Goal: Task Accomplishment & Management: Manage account settings

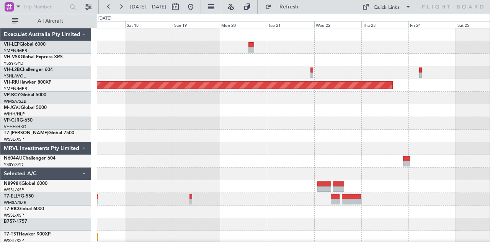
click at [131, 75] on div "Planned Maint Melbourne (Essendon) Planned Maint Singapore (Seletar)" at bounding box center [293, 236] width 393 height 417
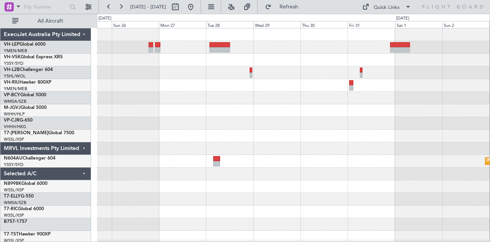
click at [0, 83] on div "Planned Maint Melbourne (Essendon) Planned Maint Sydney (Kingsford Smith Intl) …" at bounding box center [245, 128] width 490 height 228
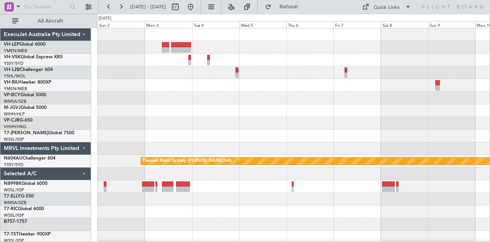
click at [40, 91] on div "Planned Maint Sydney (Kingsford Smith Intl) ExecuJet Australia Pty Limited VH-L…" at bounding box center [245, 128] width 490 height 228
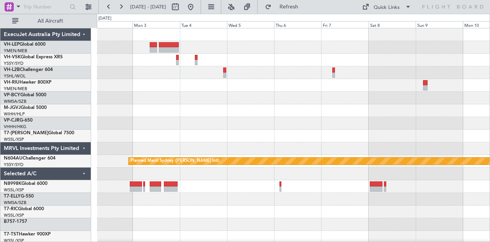
click at [198, 121] on div "Planned Maint Sydney ([PERSON_NAME] Intl)" at bounding box center [293, 236] width 393 height 417
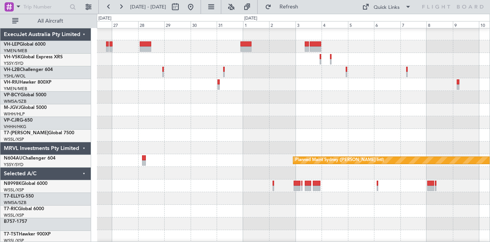
click at [323, 138] on div at bounding box center [293, 135] width 393 height 13
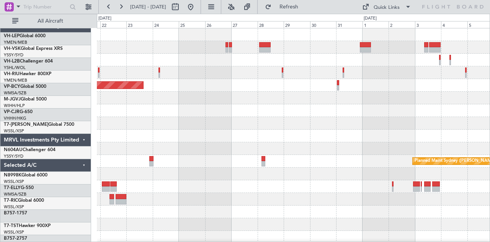
click at [343, 142] on div at bounding box center [293, 148] width 393 height 13
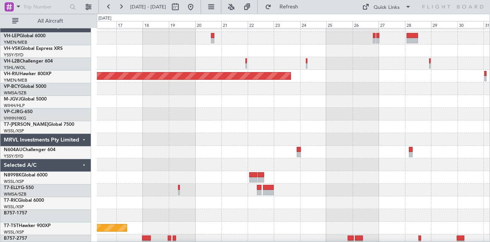
scroll to position [9, 0]
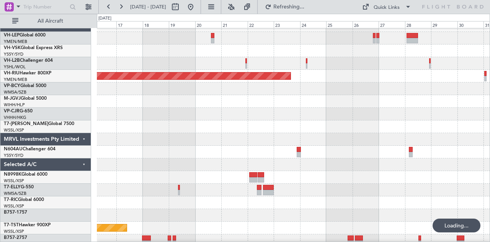
click at [336, 158] on div "Planned Maint Sydney ([PERSON_NAME] Intl)" at bounding box center [293, 152] width 393 height 13
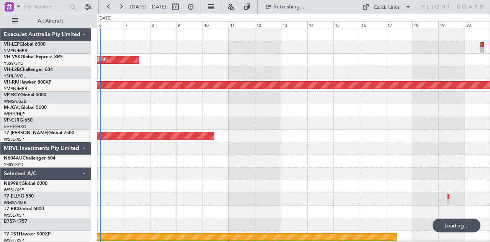
click at [380, 167] on div at bounding box center [293, 161] width 393 height 13
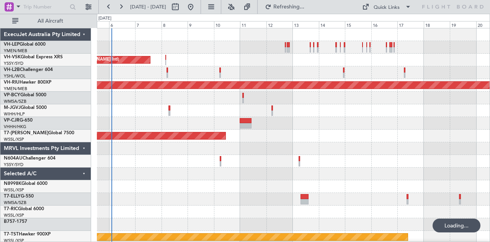
click at [275, 175] on div "Planned Maint Sydney (Kingsford Smith Intl) Planned Maint Melbourne (Essendon) …" at bounding box center [293, 236] width 393 height 417
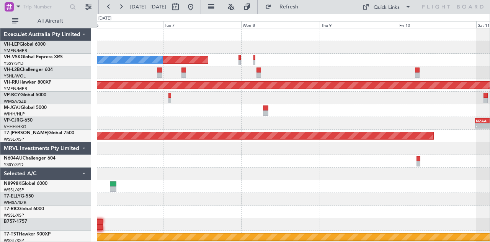
click at [294, 85] on div "Planned Maint Sydney (Kingsford Smith Intl) No Crew Planned Maint Melbourne (Es…" at bounding box center [293, 236] width 393 height 417
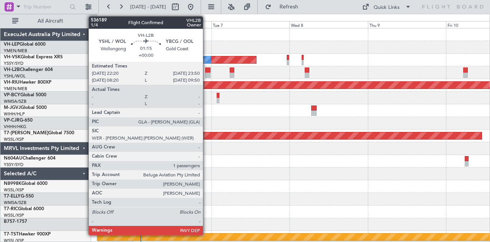
click at [207, 69] on div at bounding box center [207, 69] width 5 height 5
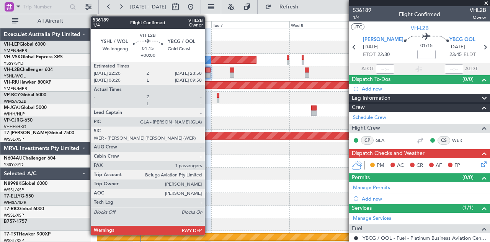
click at [209, 71] on div at bounding box center [207, 69] width 5 height 5
click at [208, 72] on div at bounding box center [207, 69] width 5 height 5
click at [208, 72] on div at bounding box center [207, 74] width 5 height 5
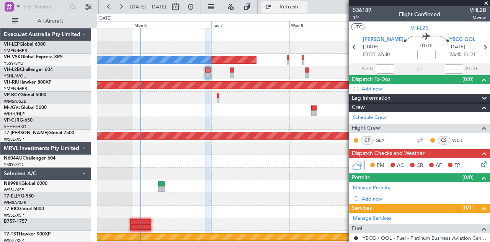
click at [300, 9] on span "Refresh" at bounding box center [289, 6] width 32 height 5
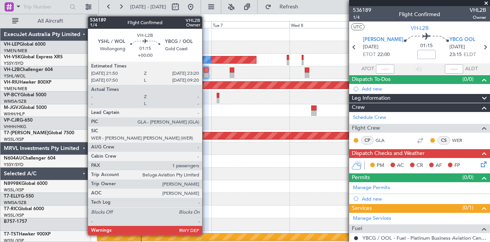
click at [206, 74] on div at bounding box center [206, 74] width 5 height 5
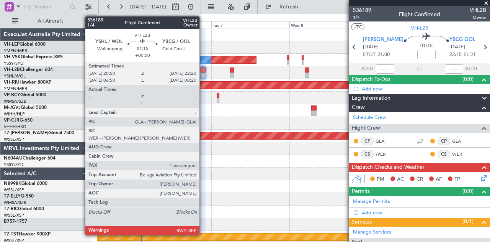
click at [203, 72] on div at bounding box center [203, 74] width 5 height 5
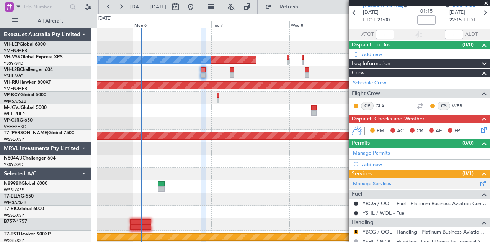
scroll to position [76, 0]
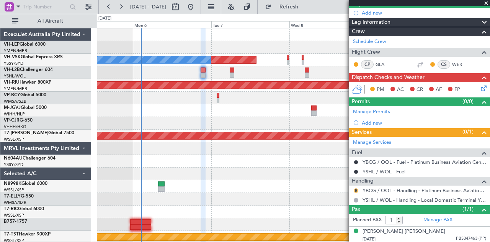
click at [357, 188] on button "R" at bounding box center [356, 190] width 5 height 5
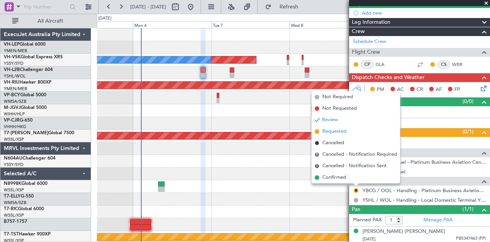
click at [324, 132] on span "Requested" at bounding box center [334, 132] width 24 height 8
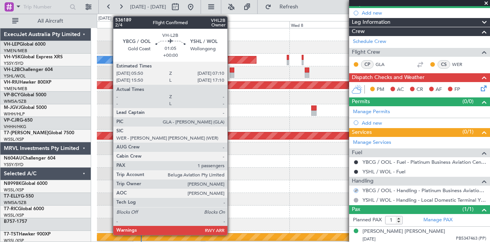
click at [231, 69] on div at bounding box center [232, 69] width 5 height 5
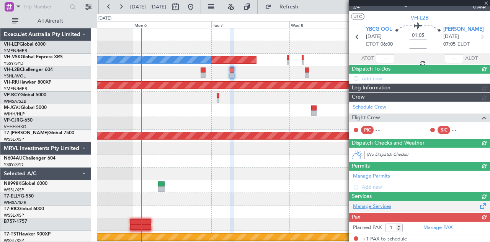
scroll to position [0, 0]
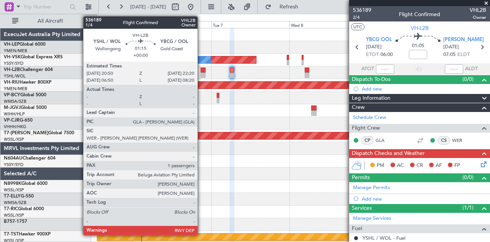
click at [201, 73] on div at bounding box center [203, 74] width 5 height 5
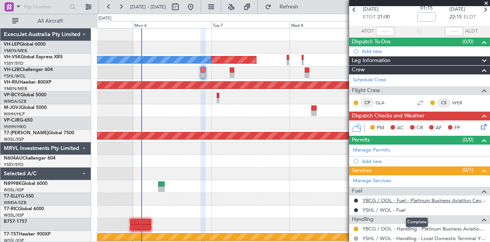
scroll to position [38, 0]
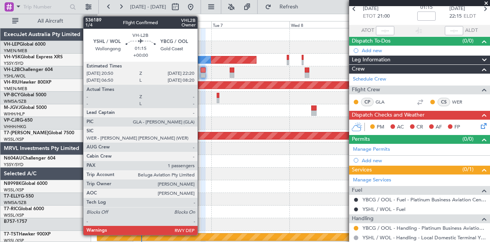
click at [201, 75] on div at bounding box center [203, 74] width 5 height 5
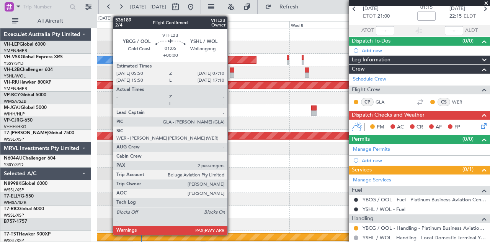
click at [231, 73] on div at bounding box center [232, 74] width 5 height 5
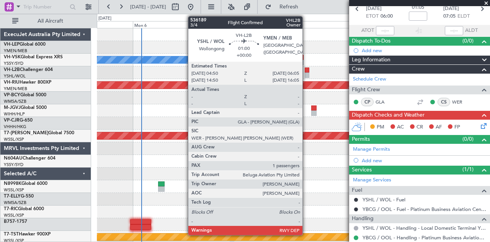
click at [306, 73] on div at bounding box center [307, 74] width 4 height 5
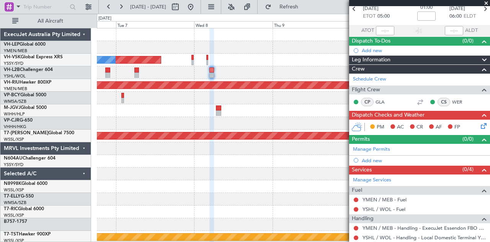
click at [195, 80] on div "Planned Maint Sydney (Kingsford Smith Intl) No Crew Planned Maint Melbourne (Es…" at bounding box center [293, 236] width 393 height 417
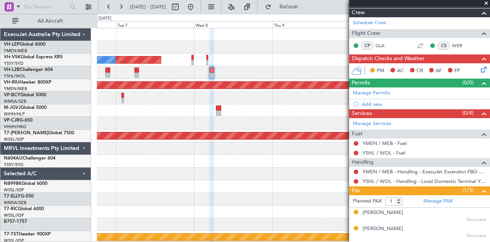
scroll to position [108, 0]
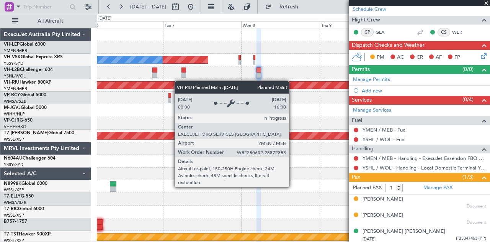
click at [200, 83] on div "Planned Maint Sydney (Kingsford Smith Intl) No Crew Planned Maint Melbourne (Es…" at bounding box center [293, 236] width 393 height 417
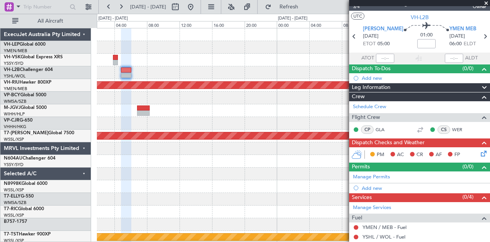
scroll to position [5, 0]
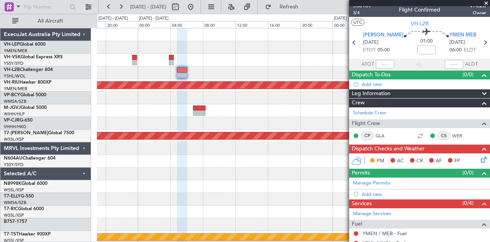
click at [296, 85] on div "Planned Maint Sydney (Kingsford Smith Intl) Planned Maint Melbourne (Essendon) …" at bounding box center [293, 236] width 393 height 417
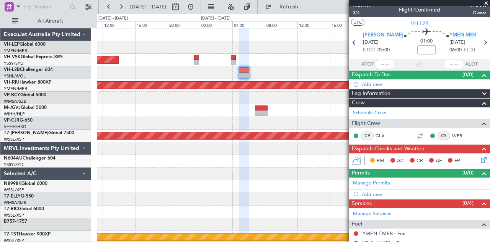
click at [257, 80] on div "Planned Maint Sydney ([PERSON_NAME] Intl) No Crew Planned Maint [GEOGRAPHIC_DAT…" at bounding box center [293, 236] width 393 height 417
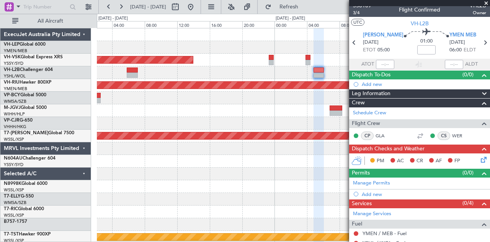
click at [244, 81] on div "Planned Maint Sydney ([PERSON_NAME] Intl) No Crew Planned Maint [GEOGRAPHIC_DAT…" at bounding box center [293, 236] width 393 height 417
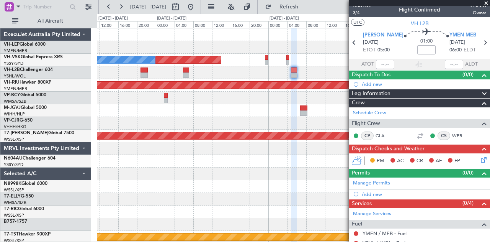
click at [158, 70] on div at bounding box center [293, 72] width 393 height 13
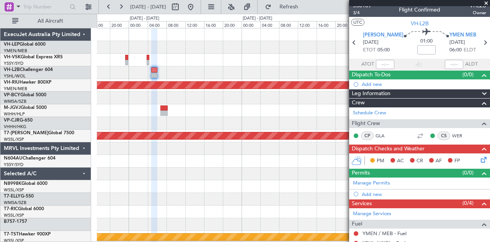
click at [195, 66] on div "No Crew Planned Maint Sydney (Kingsford Smith Intl) Planned Maint Melbourne (Es…" at bounding box center [293, 236] width 393 height 417
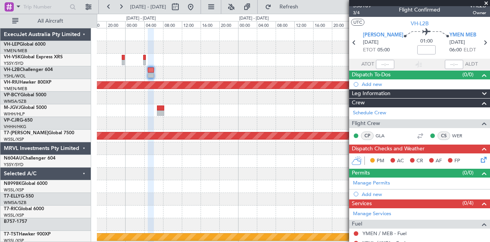
click at [199, 72] on div "No Crew Planned Maint Sydney (Kingsford Smith Intl) Planned Maint Melbourne (Es…" at bounding box center [293, 236] width 393 height 417
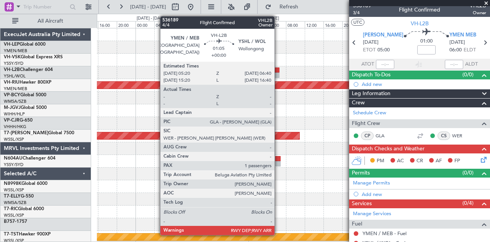
click at [278, 71] on div at bounding box center [276, 69] width 7 height 5
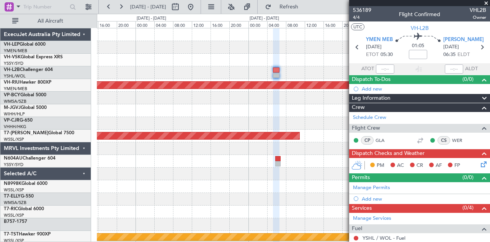
scroll to position [77, 0]
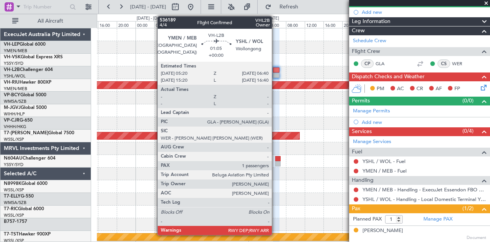
click at [276, 71] on div at bounding box center [276, 69] width 7 height 5
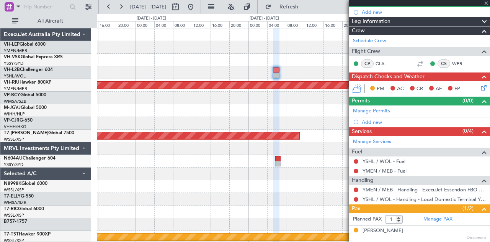
click at [285, 77] on div at bounding box center [293, 72] width 393 height 13
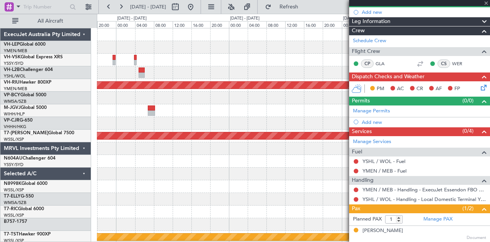
click at [268, 75] on div at bounding box center [293, 72] width 393 height 13
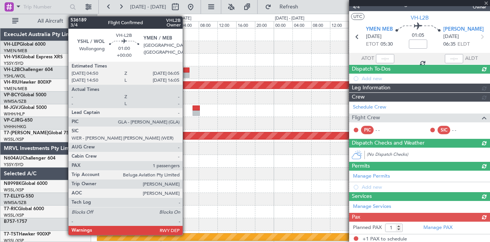
click at [187, 72] on div at bounding box center [186, 69] width 6 height 5
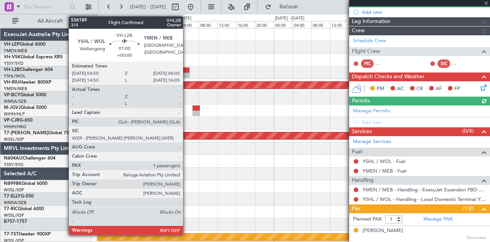
click at [187, 72] on div at bounding box center [186, 69] width 6 height 5
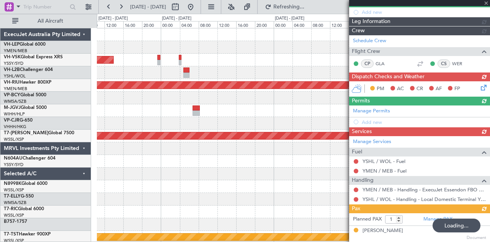
type input "2"
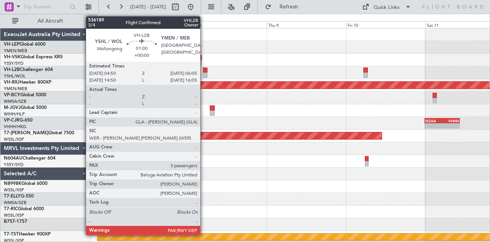
click at [204, 72] on div at bounding box center [205, 69] width 4 height 5
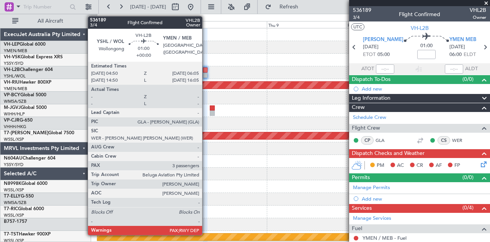
click at [206, 72] on div at bounding box center [205, 69] width 4 height 5
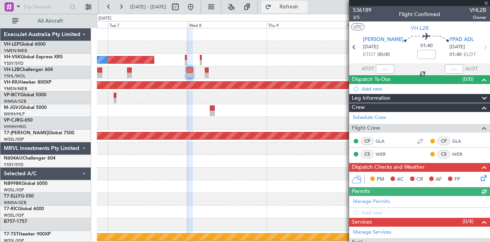
click at [305, 4] on span "Refresh" at bounding box center [289, 6] width 32 height 5
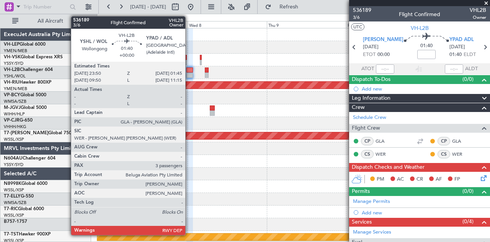
click at [189, 72] on div at bounding box center [190, 74] width 7 height 5
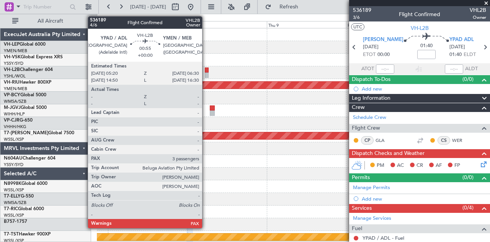
click at [206, 73] on div at bounding box center [207, 74] width 4 height 5
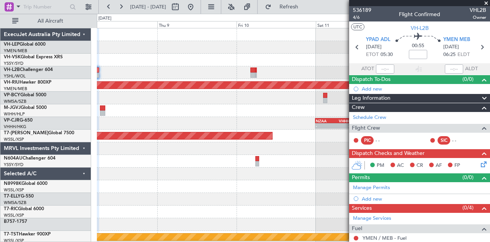
click at [205, 77] on div "Planned Maint Sydney ([PERSON_NAME] Intl) Planned Maint [GEOGRAPHIC_DATA] ([GEO…" at bounding box center [293, 236] width 393 height 417
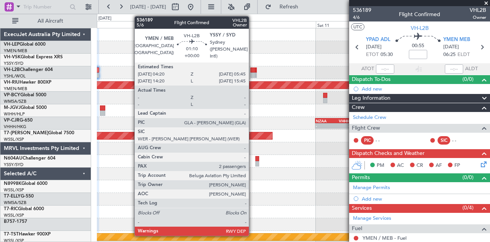
click at [253, 72] on div at bounding box center [252, 74] width 5 height 5
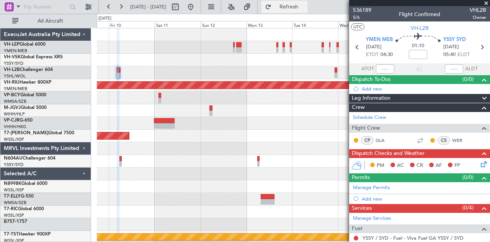
click at [305, 8] on span "Refresh" at bounding box center [289, 6] width 32 height 5
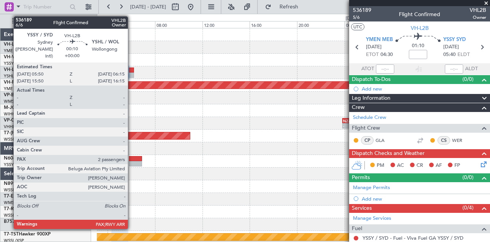
click at [132, 70] on div at bounding box center [131, 69] width 5 height 5
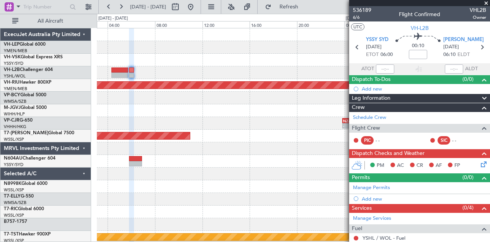
click at [277, 79] on div "Planned Maint [GEOGRAPHIC_DATA] ([GEOGRAPHIC_DATA]) - - NZAA 23:50 Z VHHH 10:30…" at bounding box center [293, 236] width 393 height 417
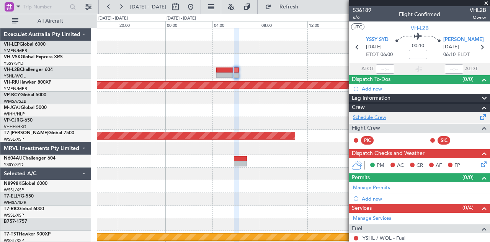
click at [378, 119] on link "Schedule Crew" at bounding box center [369, 118] width 33 height 8
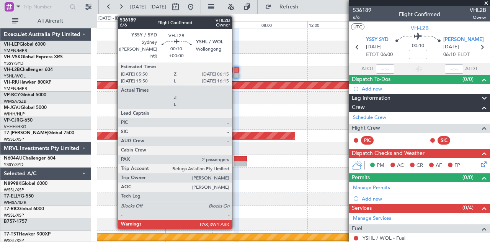
click at [237, 73] on div at bounding box center [236, 74] width 5 height 5
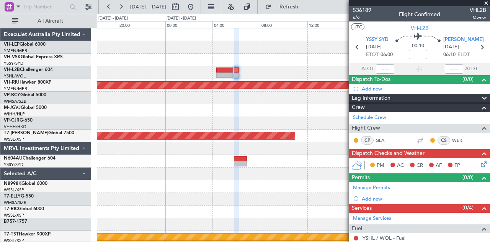
type input "0"
